Goal: Transaction & Acquisition: Purchase product/service

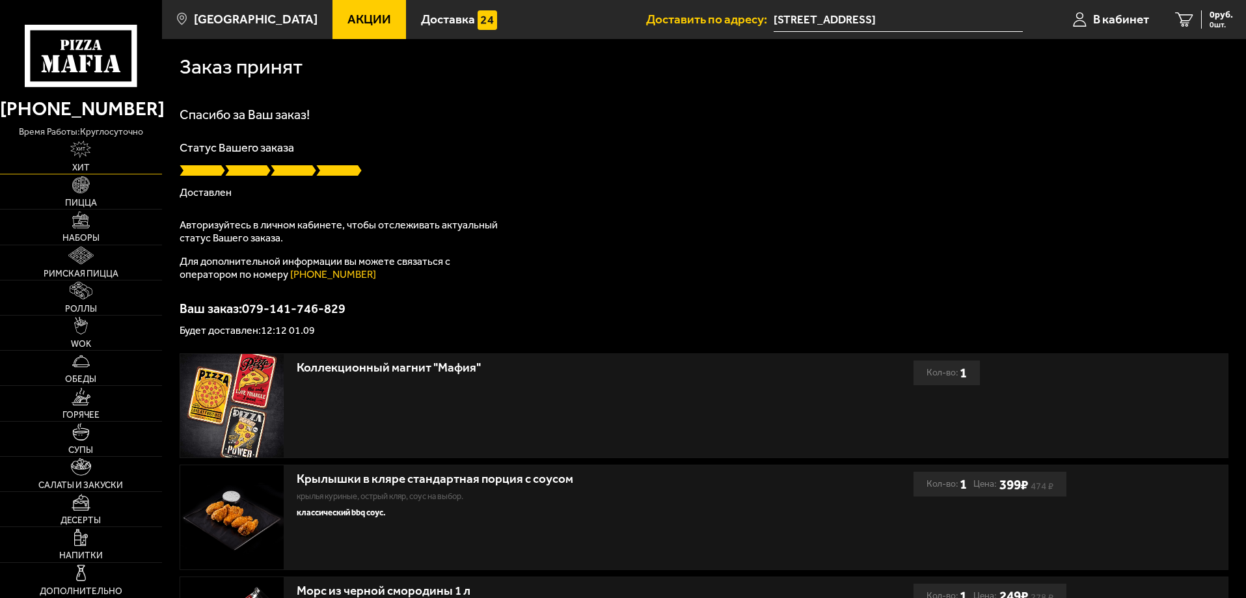
click at [82, 165] on span "Хит" at bounding box center [81, 167] width 18 height 9
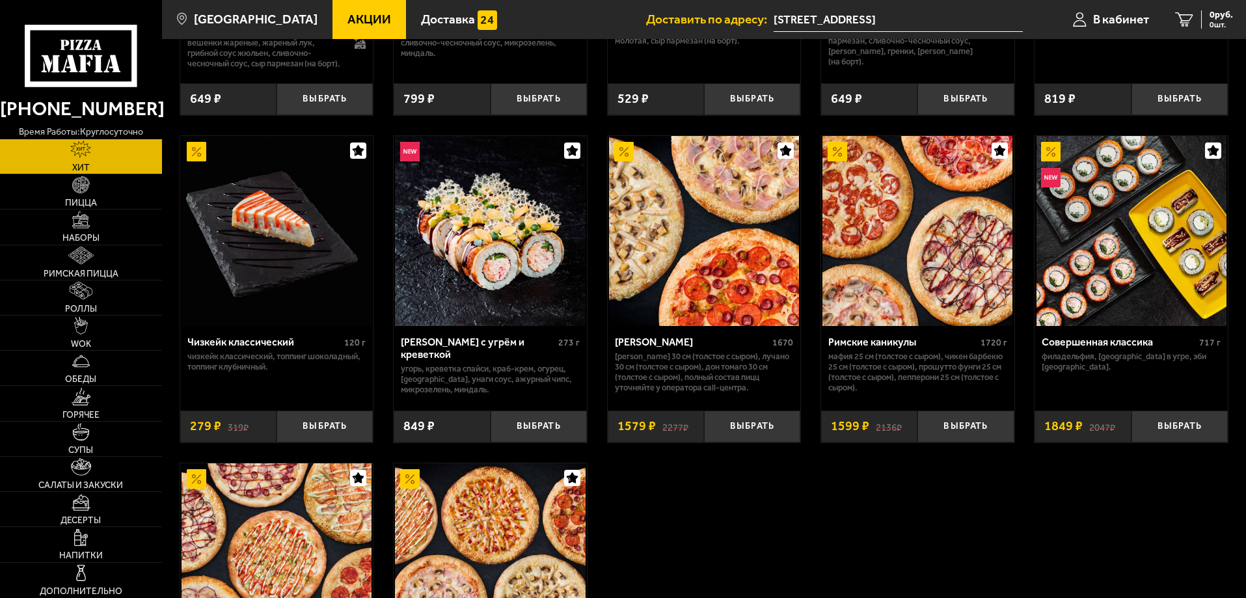
scroll to position [651, 0]
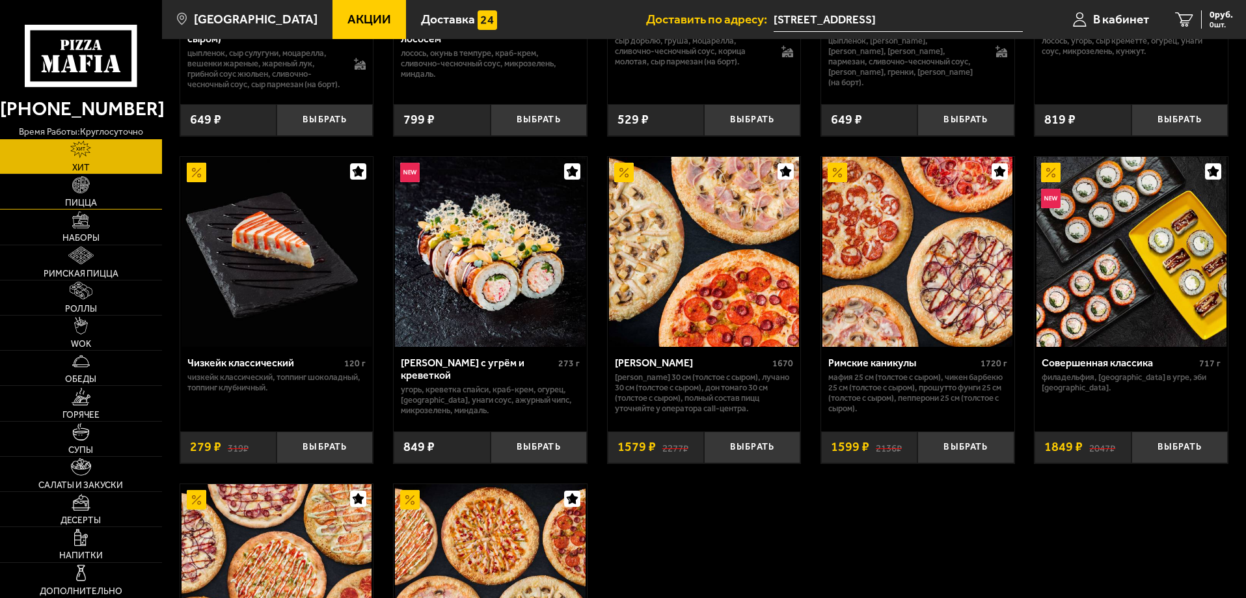
click at [92, 197] on link "Пицца" at bounding box center [81, 191] width 162 height 34
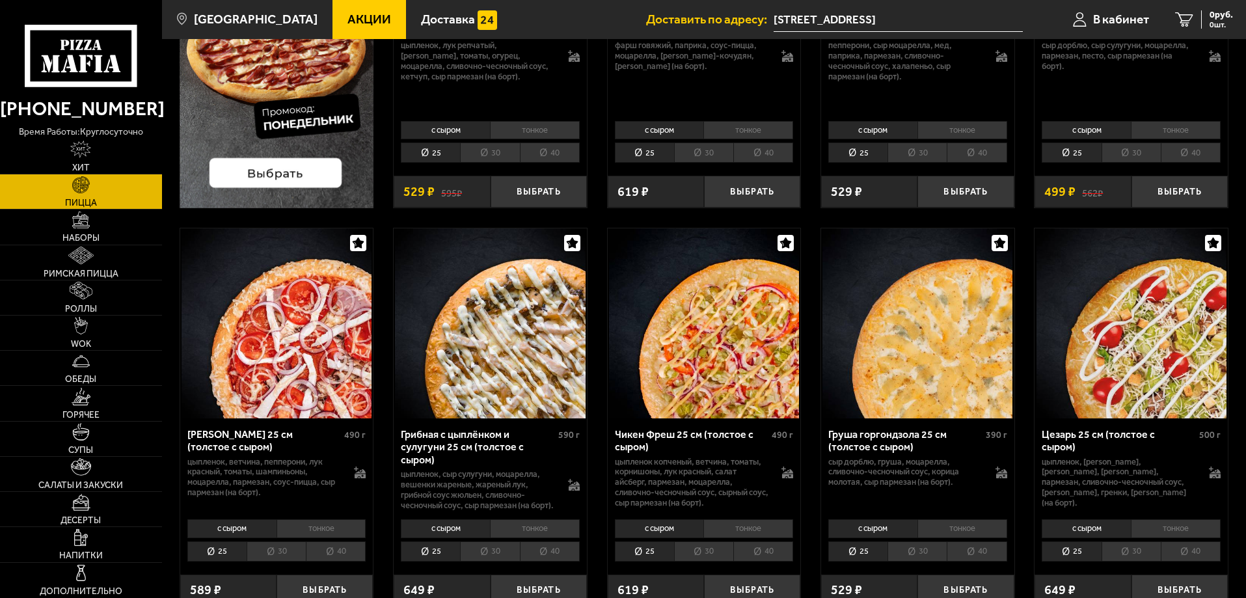
scroll to position [260, 0]
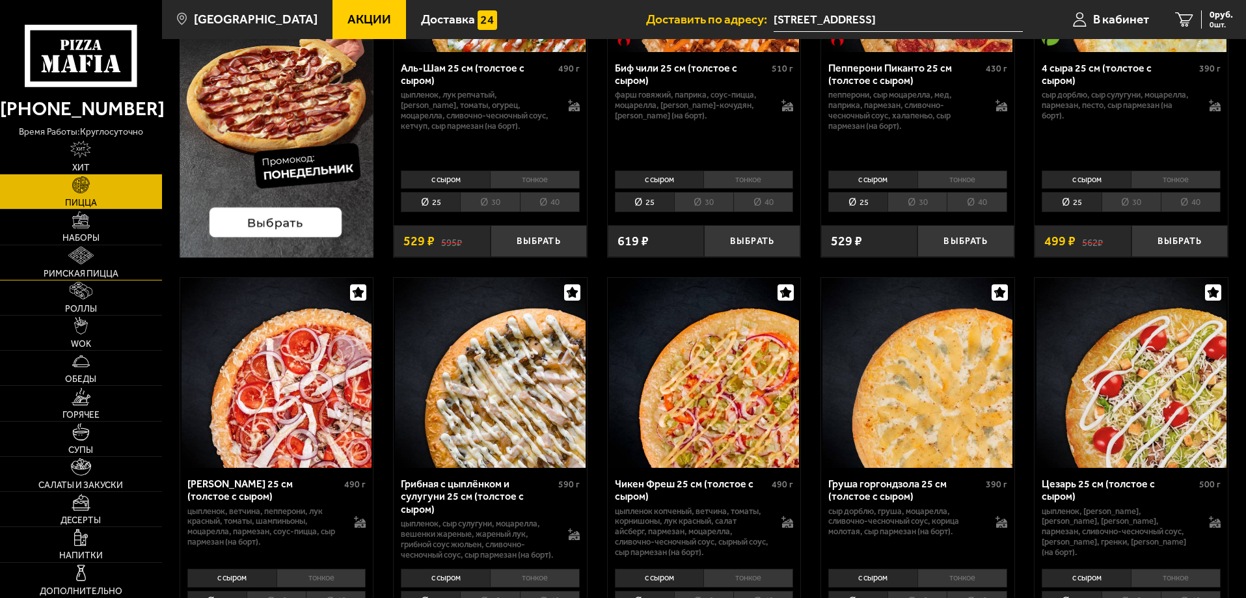
click at [103, 267] on link "Римская пицца" at bounding box center [81, 262] width 162 height 34
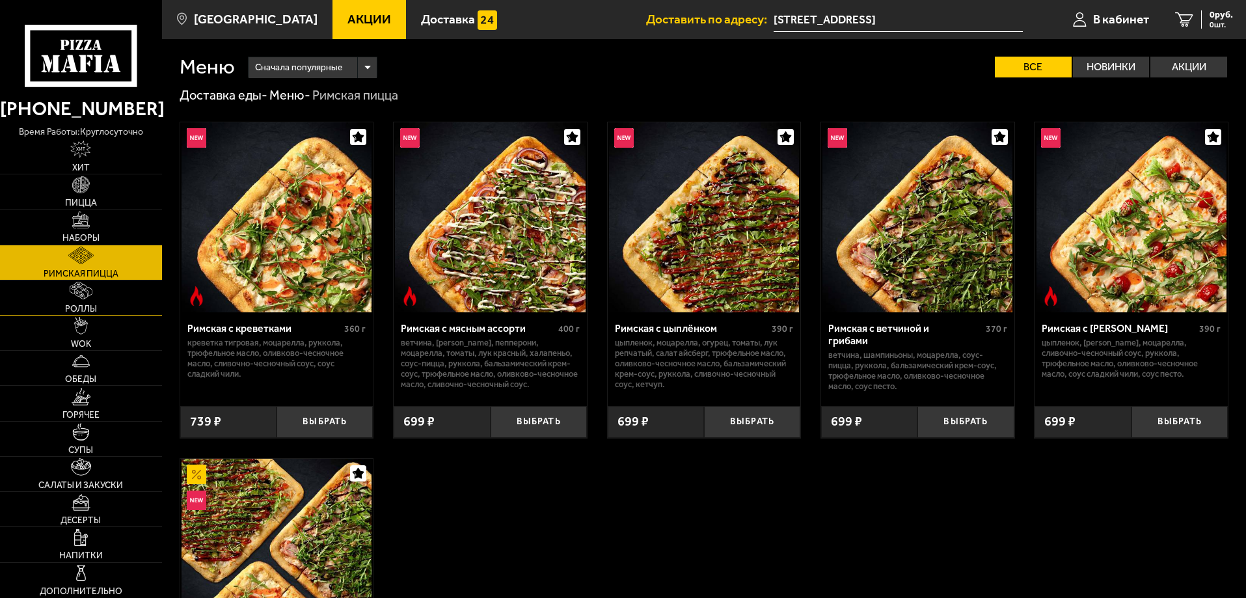
click at [96, 311] on span "Роллы" at bounding box center [81, 309] width 32 height 9
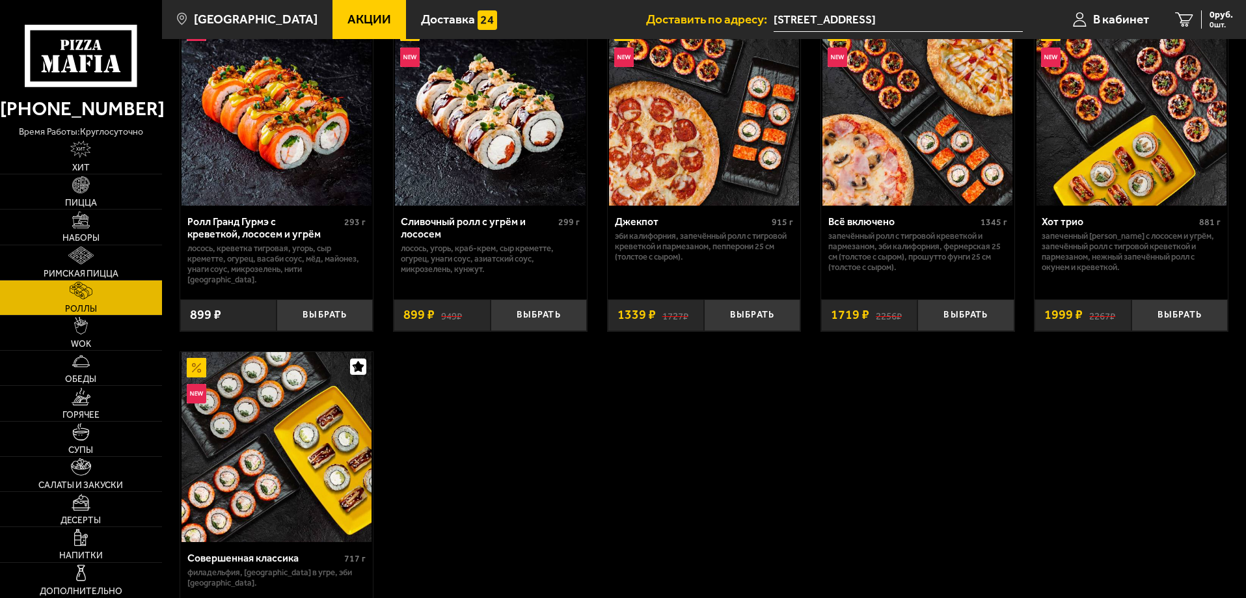
scroll to position [781, 0]
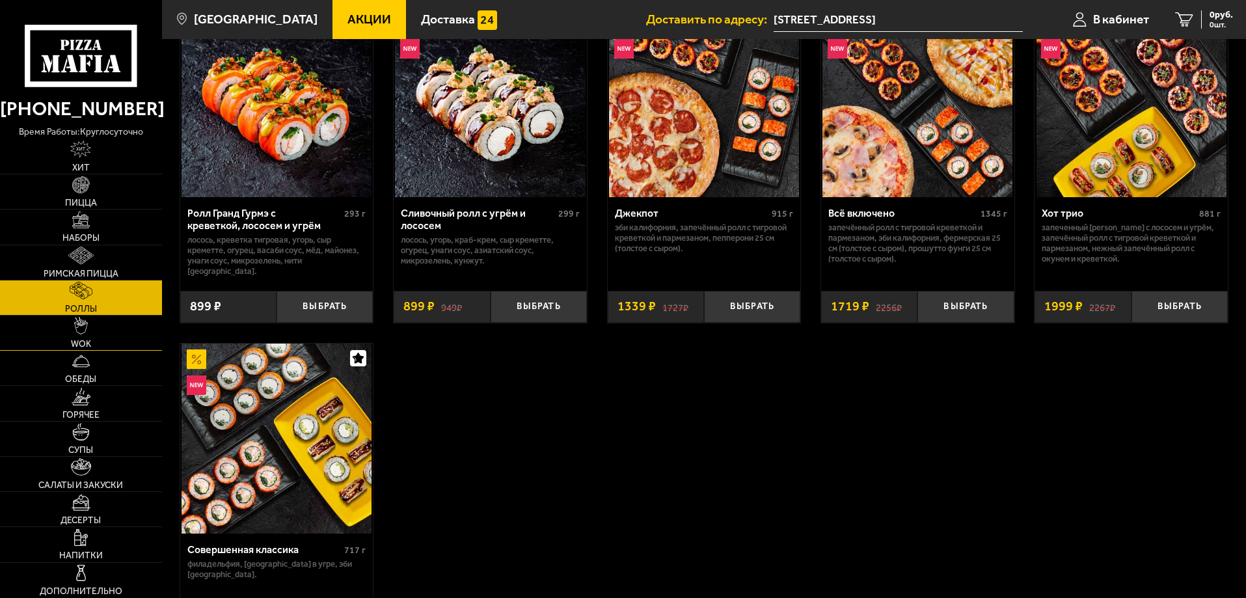
click at [73, 342] on span "WOK" at bounding box center [81, 344] width 20 height 9
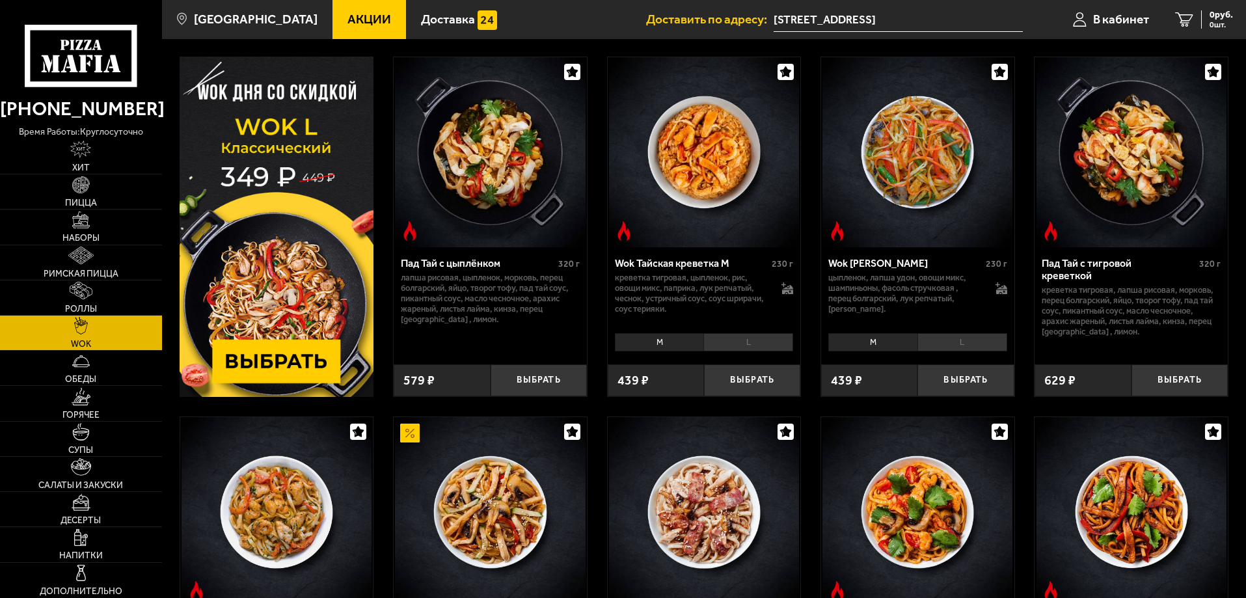
scroll to position [16, 0]
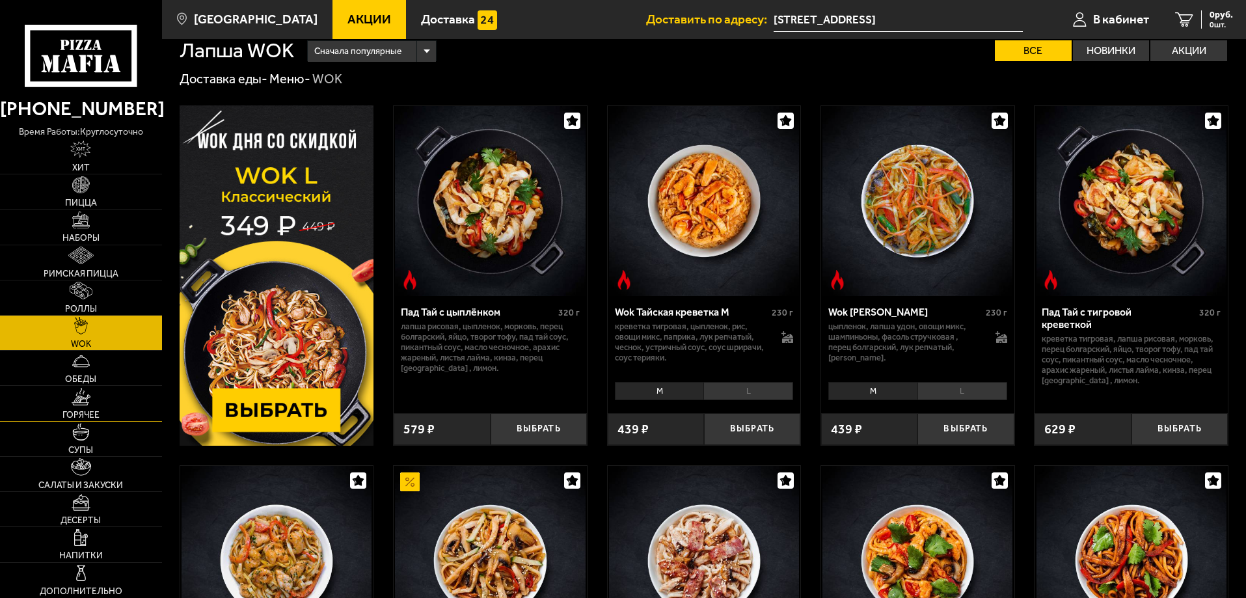
click at [76, 397] on img at bounding box center [82, 397] width 20 height 18
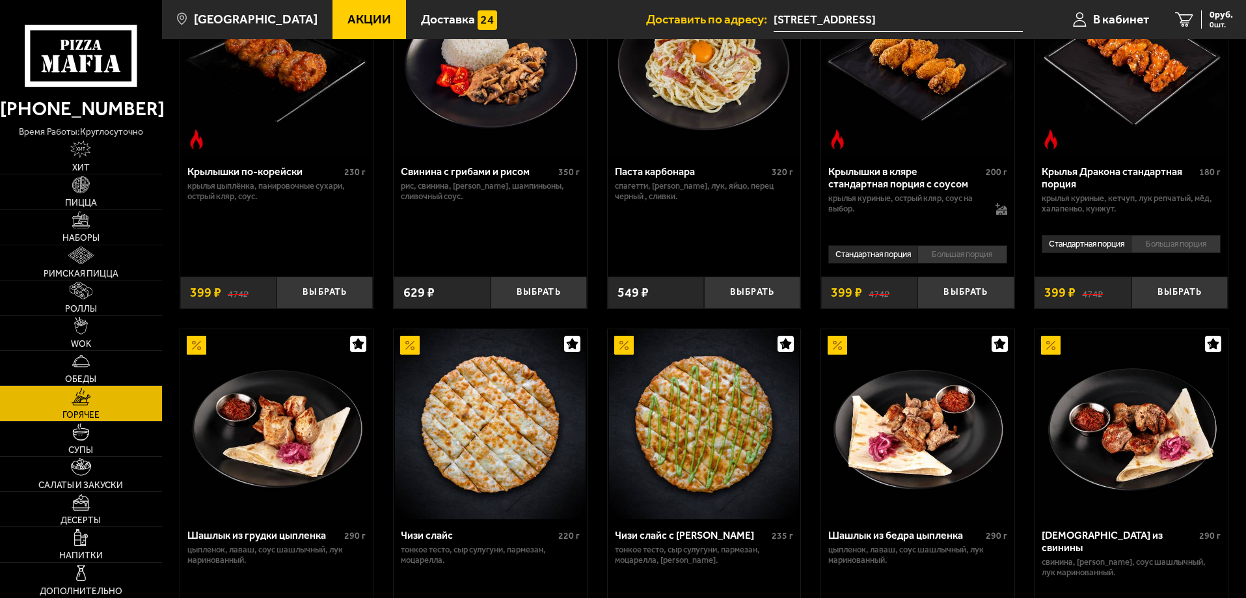
scroll to position [325, 0]
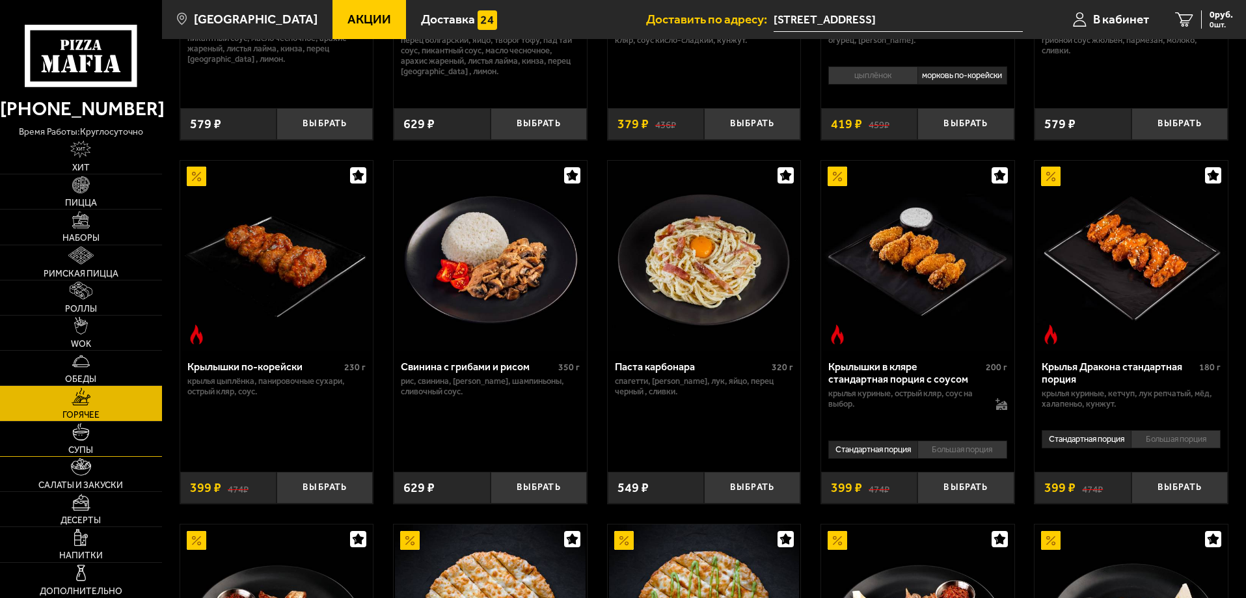
click at [98, 435] on link "Супы" at bounding box center [81, 439] width 162 height 34
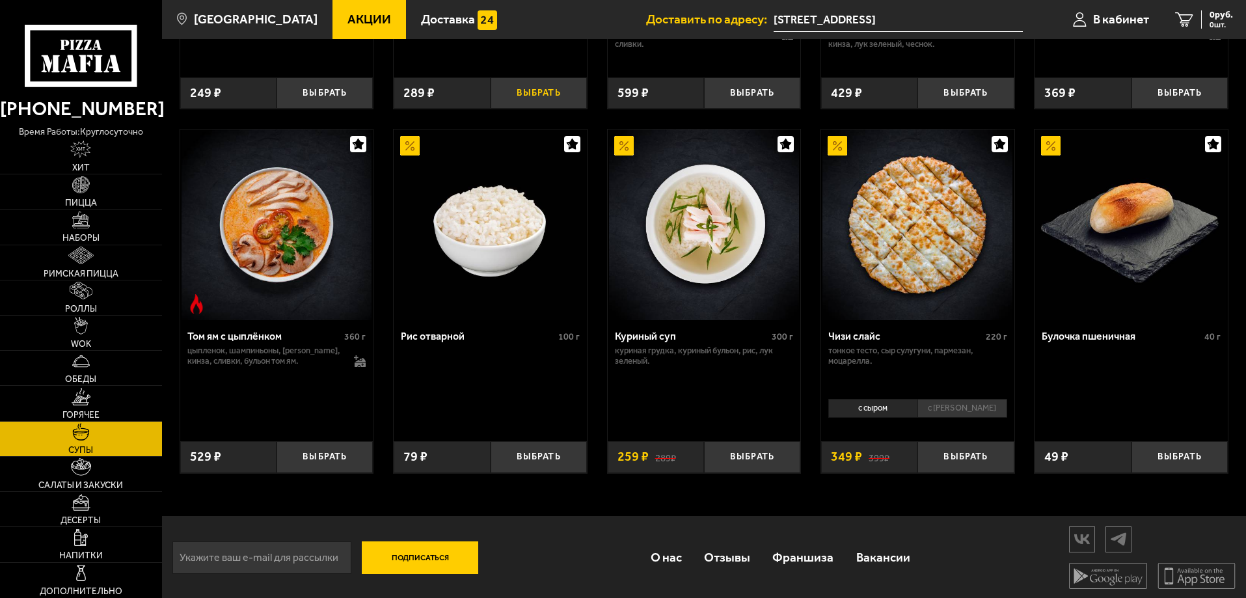
scroll to position [473, 0]
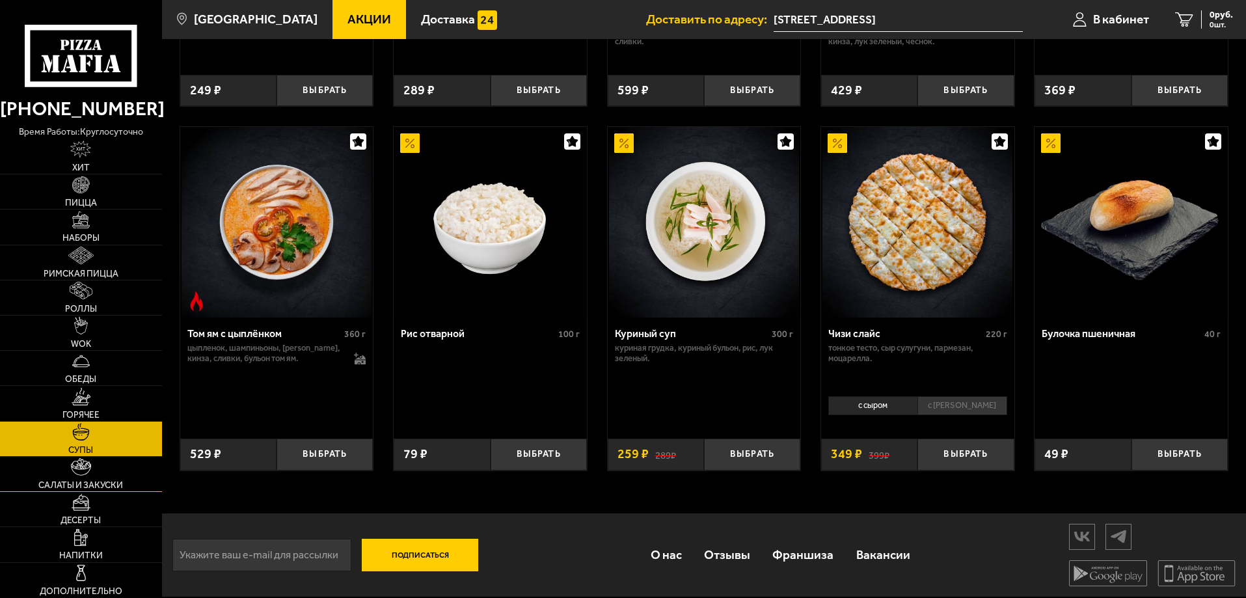
click at [97, 478] on link "Салаты и закуски" at bounding box center [81, 474] width 162 height 34
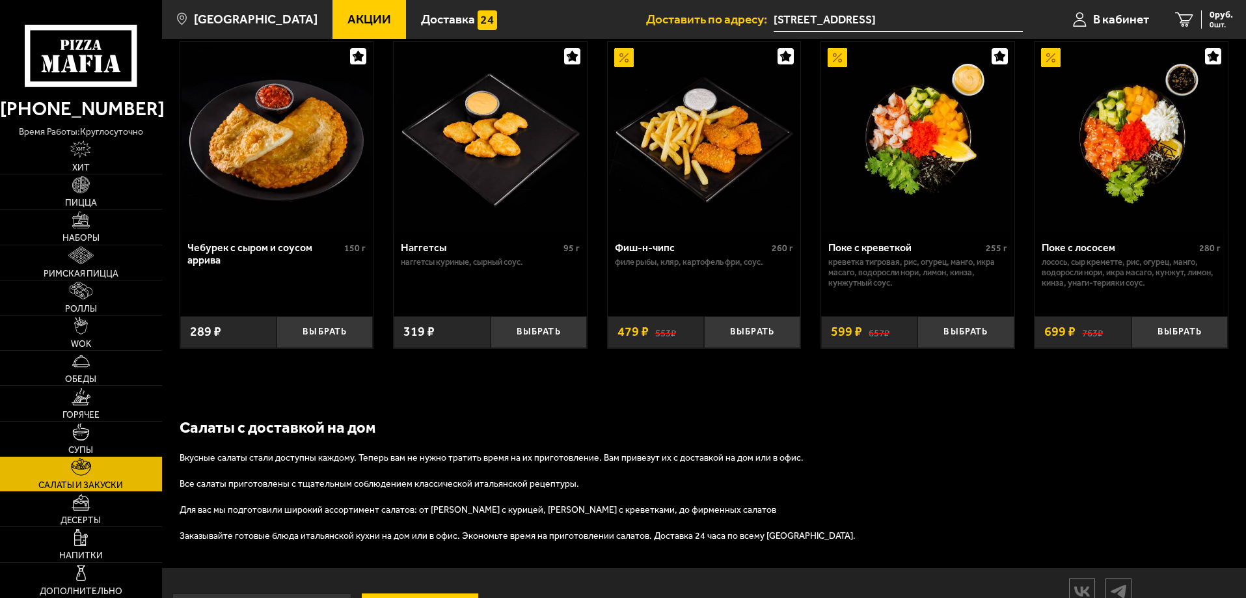
scroll to position [846, 0]
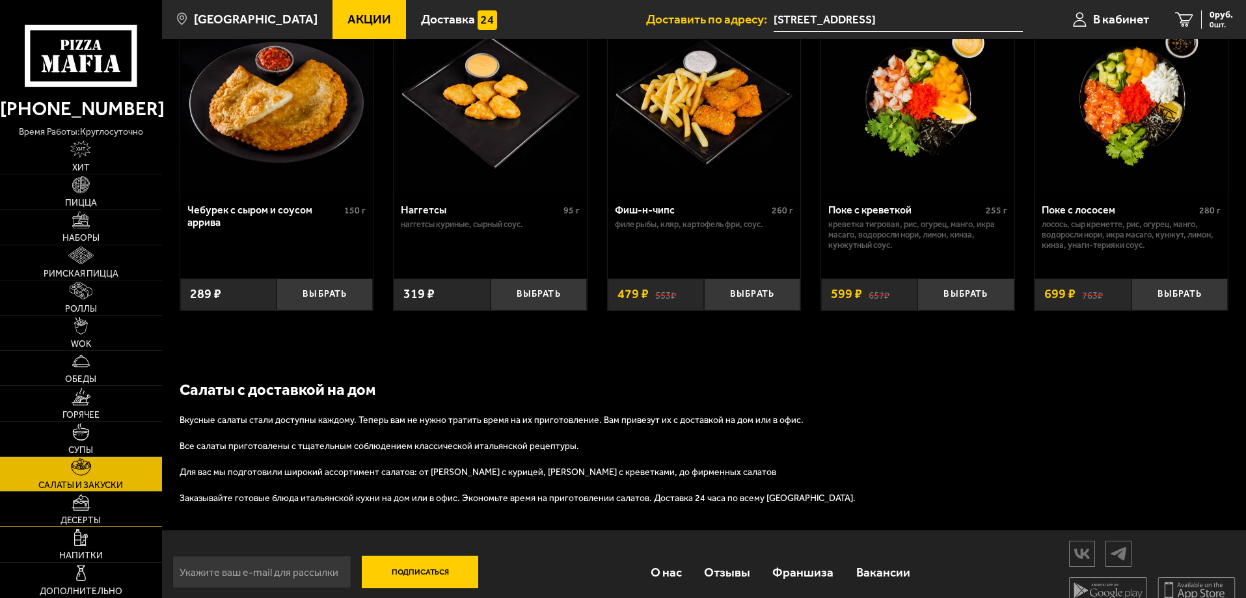
click at [85, 499] on img at bounding box center [82, 503] width 20 height 18
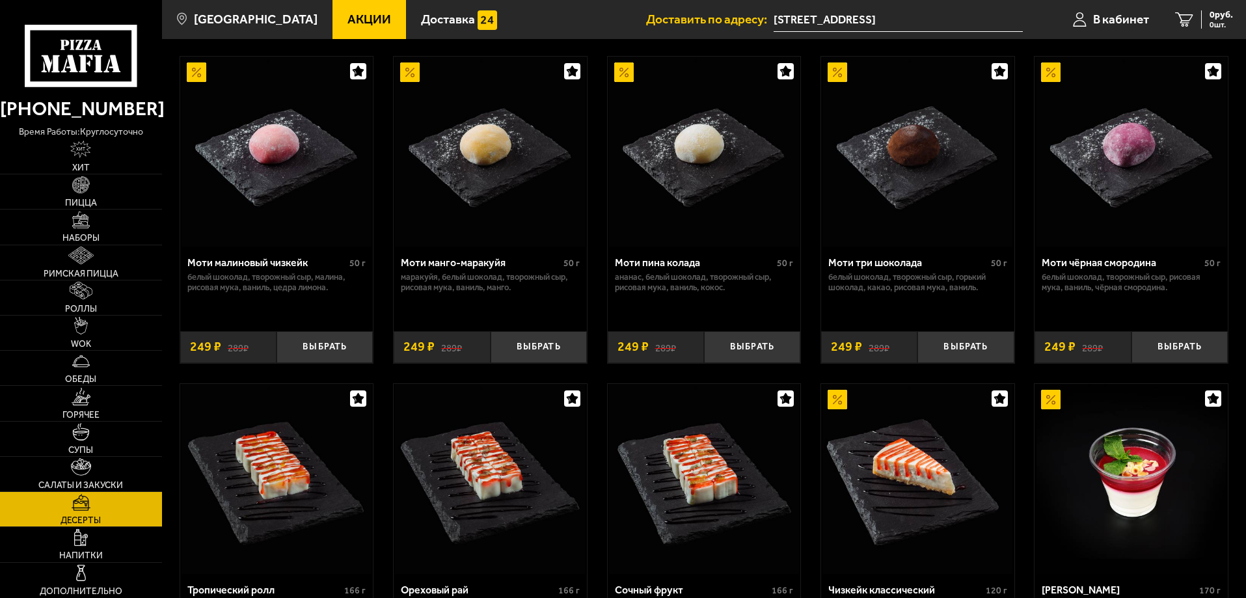
scroll to position [130, 0]
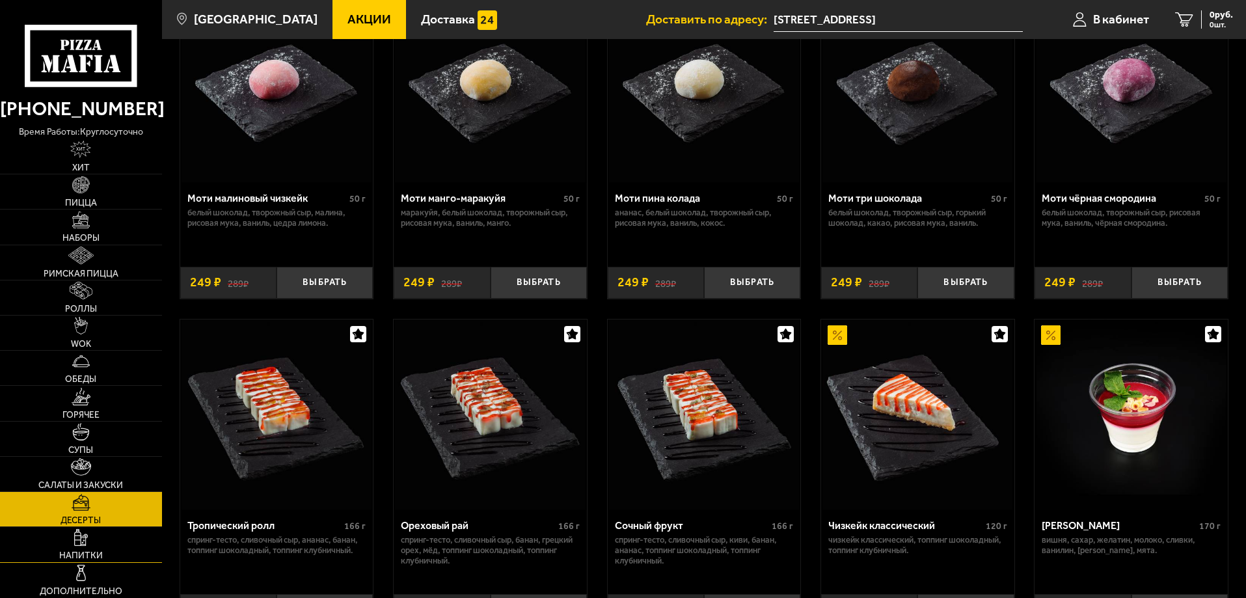
click at [95, 536] on link "Напитки" at bounding box center [81, 544] width 162 height 34
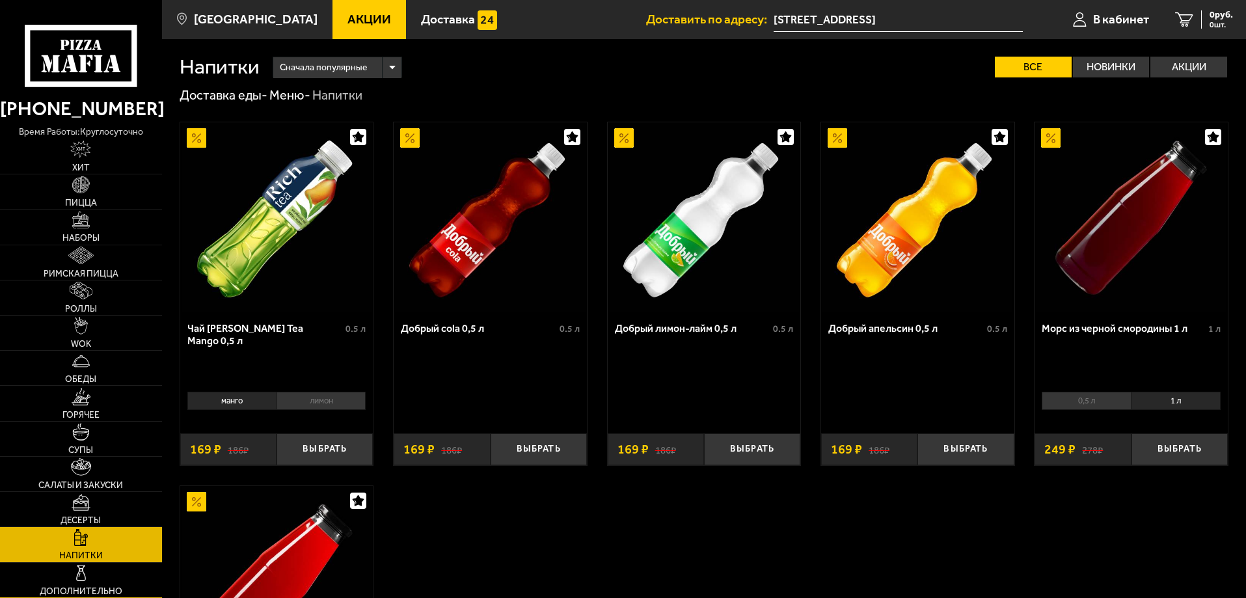
click at [109, 580] on link "Дополнительно" at bounding box center [81, 580] width 162 height 34
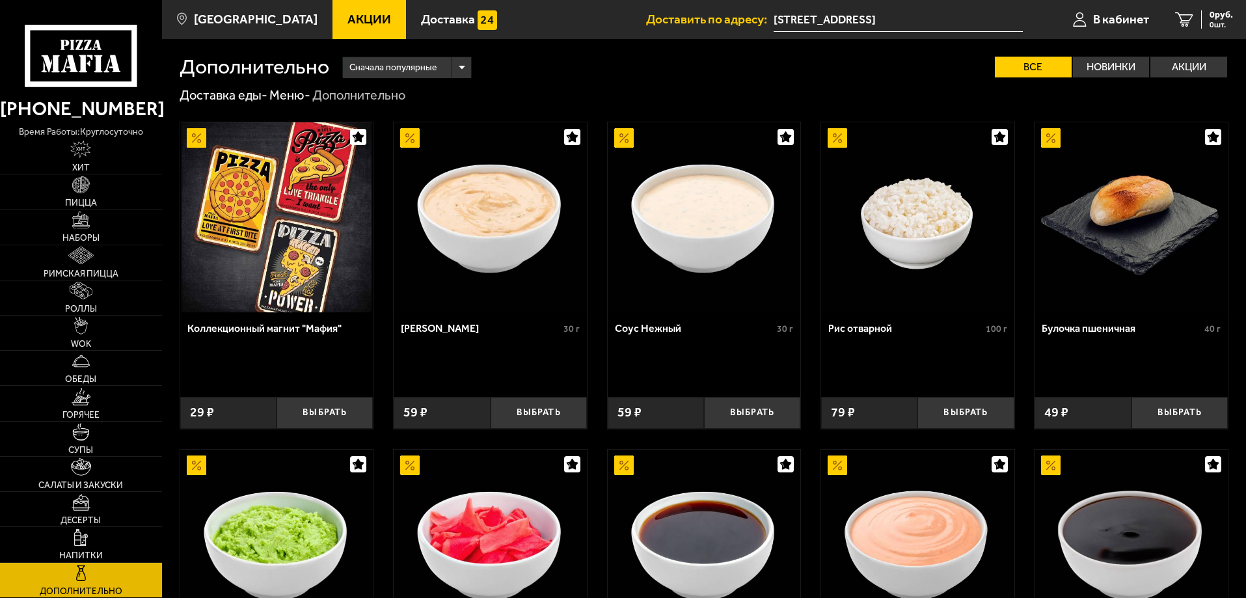
click at [722, 18] on span "Доставить по адресу:" at bounding box center [710, 19] width 128 height 12
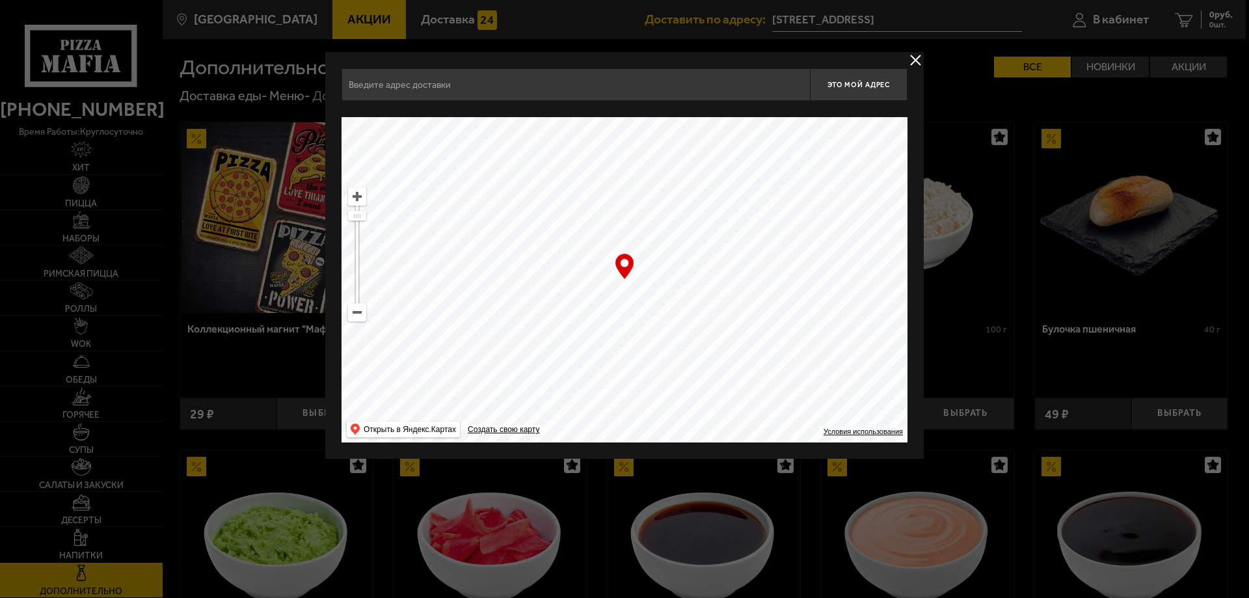
type input "[STREET_ADDRESS]"
click at [911, 62] on button "delivery type" at bounding box center [916, 60] width 16 height 16
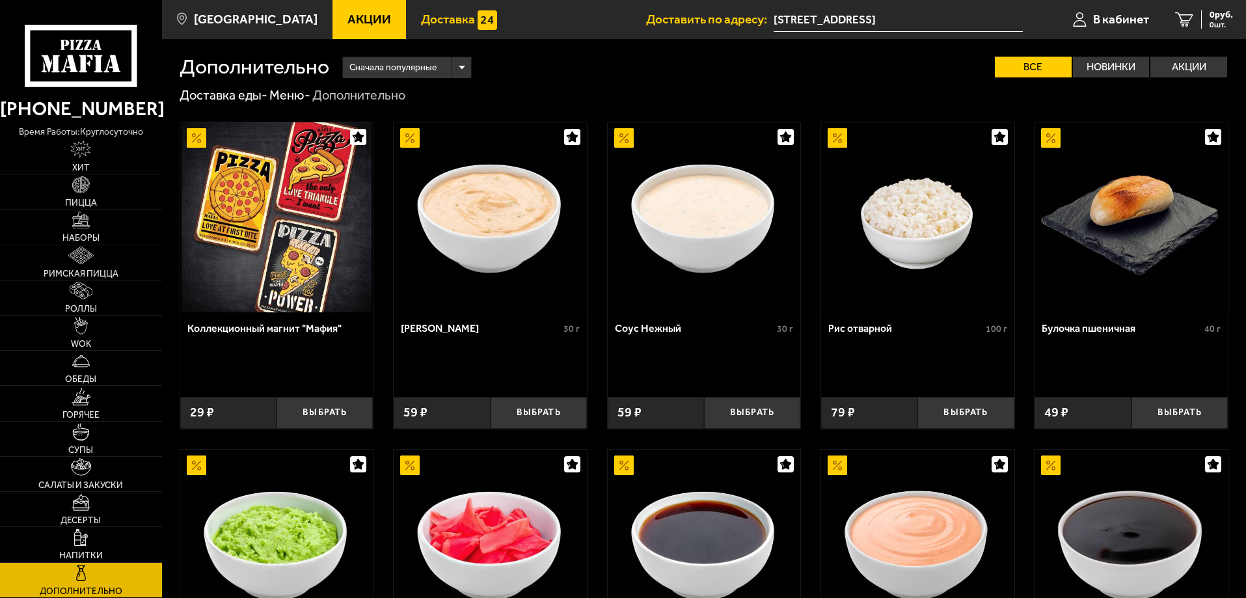
click at [437, 16] on span "Доставка" at bounding box center [448, 19] width 54 height 12
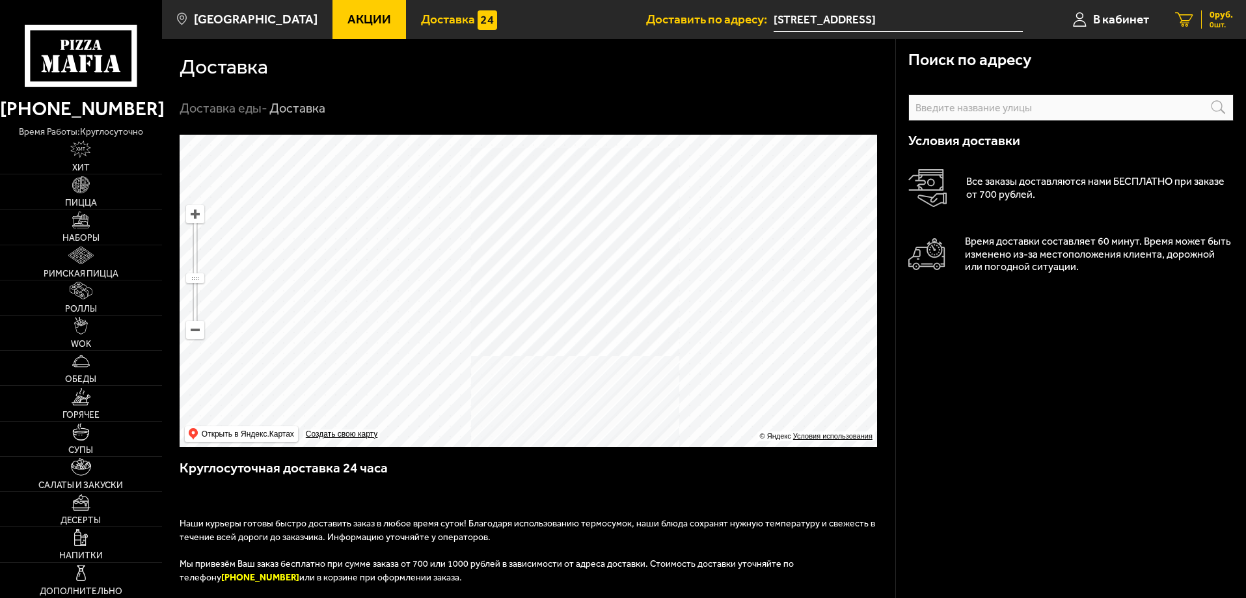
click at [1212, 21] on span "0 шт." at bounding box center [1221, 25] width 23 height 8
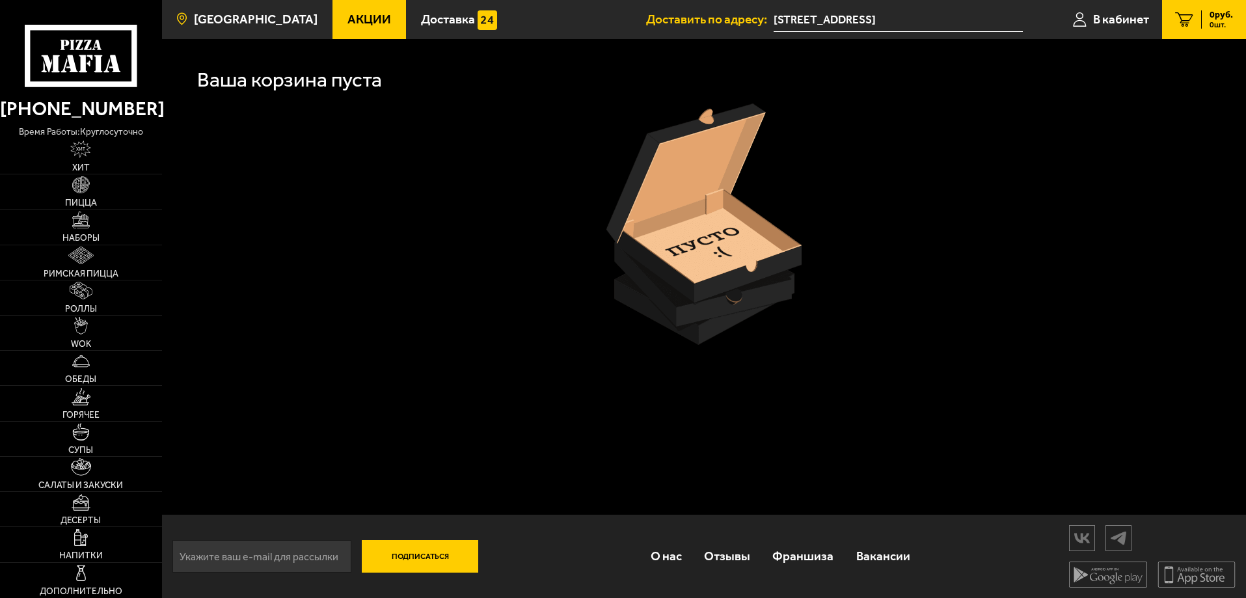
click at [260, 27] on link "[GEOGRAPHIC_DATA]" at bounding box center [247, 19] width 170 height 39
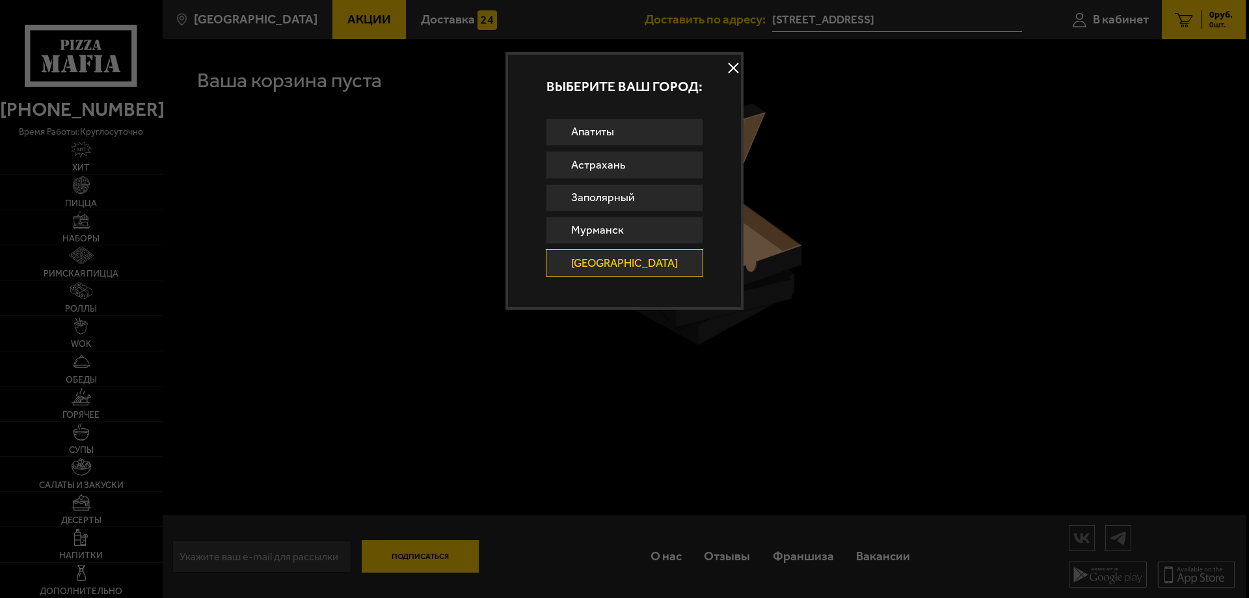
click at [724, 67] on button at bounding box center [734, 69] width 20 height 20
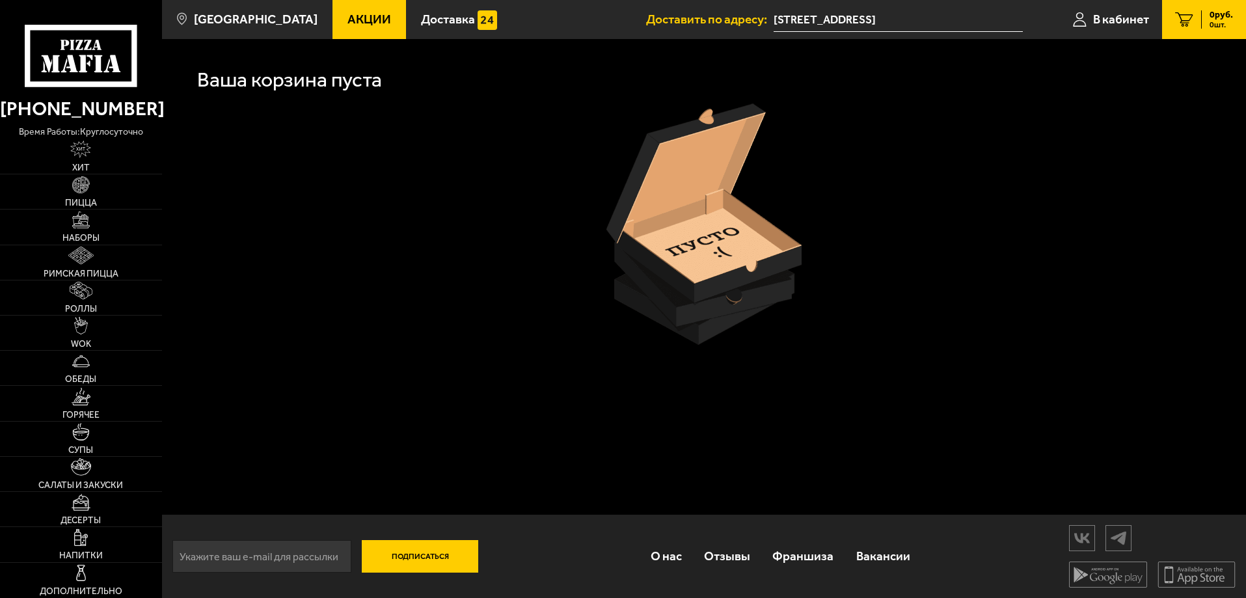
click at [100, 65] on use at bounding box center [98, 63] width 8 height 17
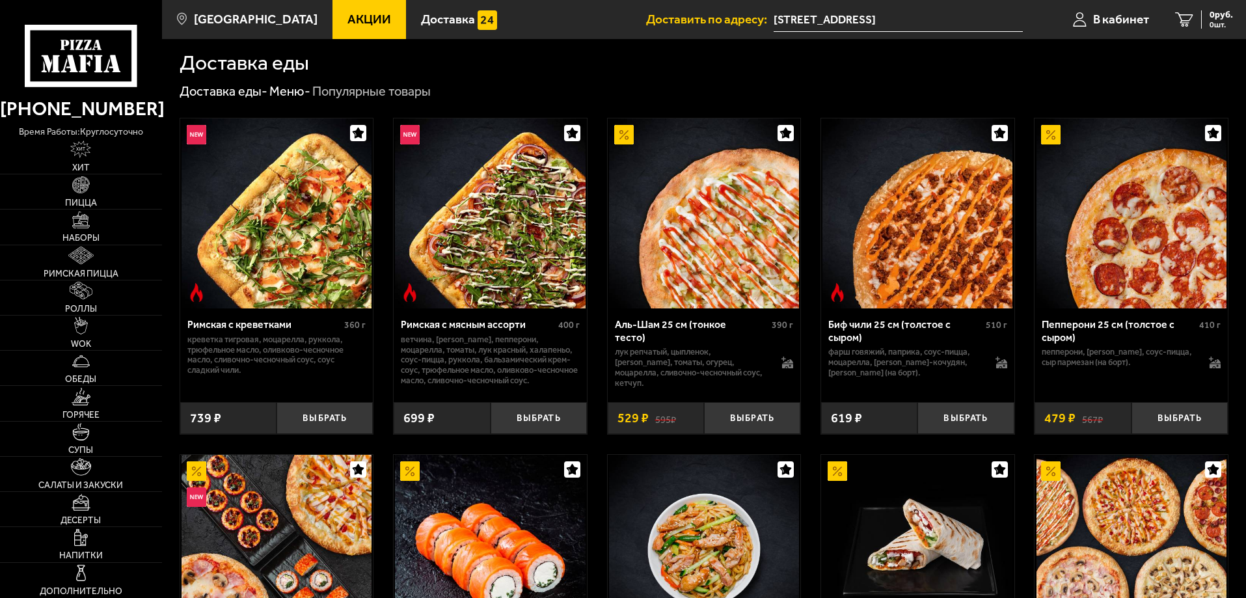
scroll to position [235, 0]
